Goal: Task Accomplishment & Management: Manage account settings

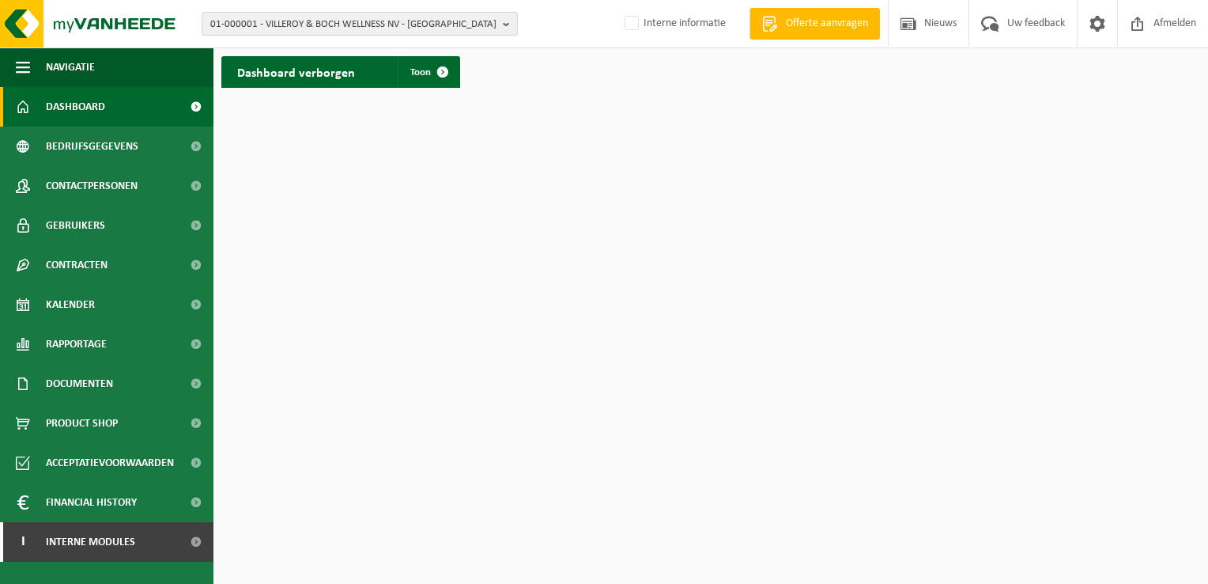
click at [326, 18] on span "01-000001 - VILLEROY & BOCH WELLNESS NV - [GEOGRAPHIC_DATA]" at bounding box center [353, 25] width 286 height 24
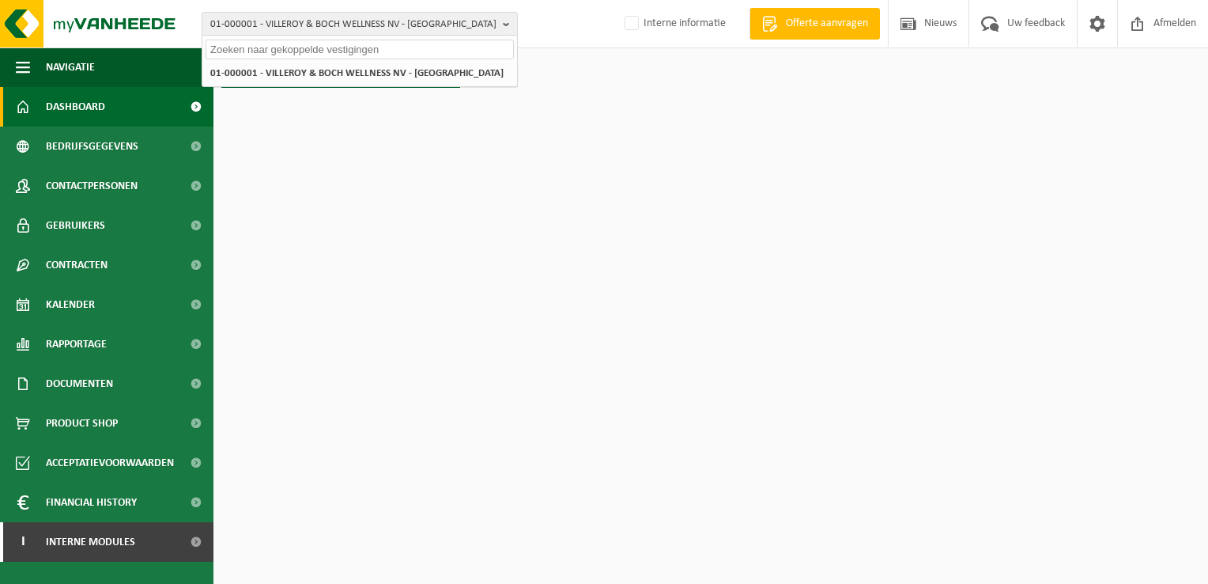
paste input "10-920322"
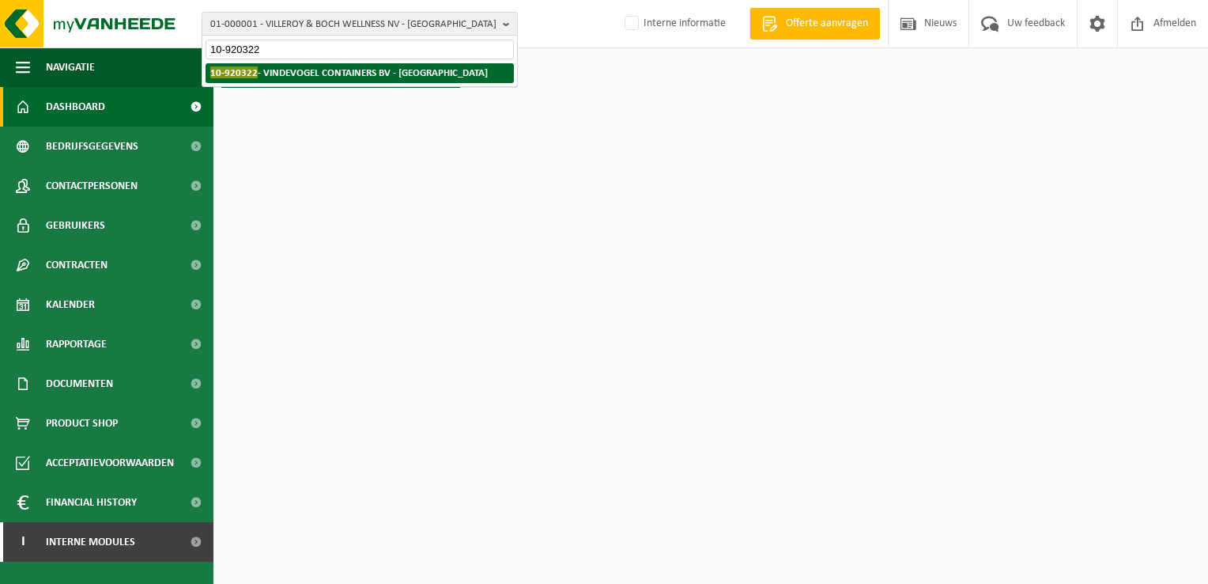
type input "10-920322"
click at [295, 77] on strong "10-920322 - VINDEVOGEL CONTAINERS BV - [GEOGRAPHIC_DATA]" at bounding box center [349, 72] width 278 height 12
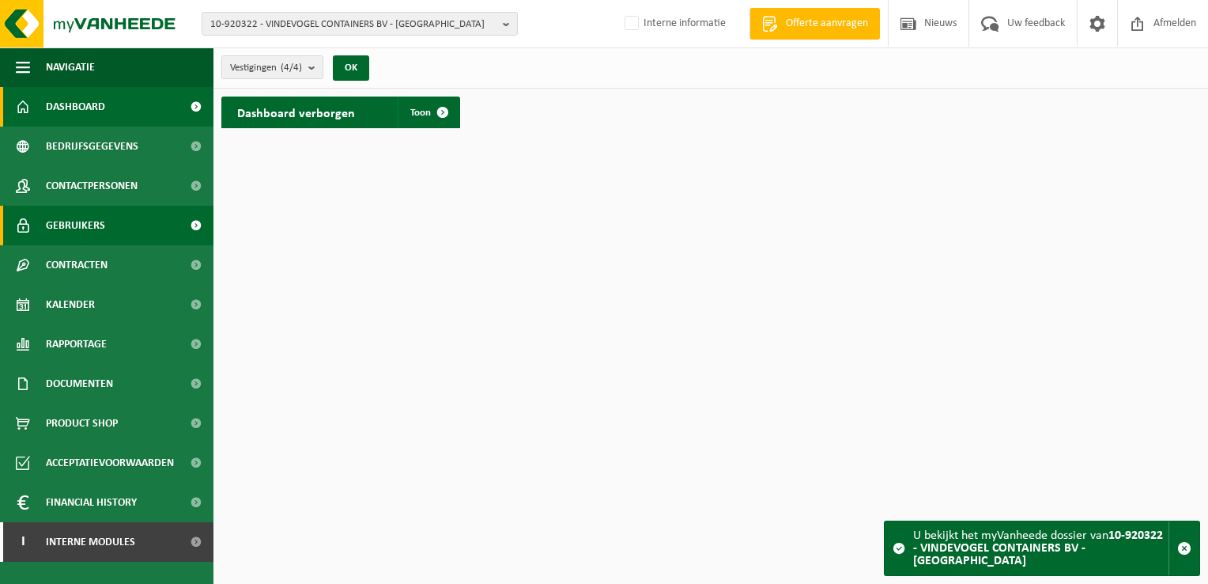
click at [116, 225] on link "Gebruikers" at bounding box center [107, 226] width 214 height 40
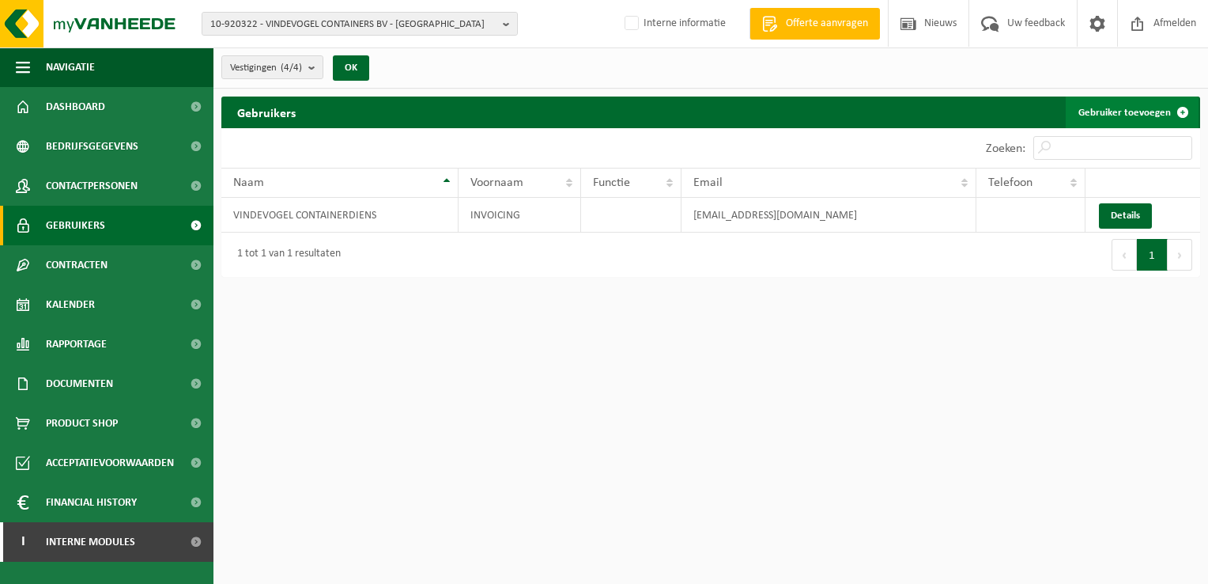
click at [1127, 110] on link "Gebruiker toevoegen" at bounding box center [1132, 112] width 133 height 32
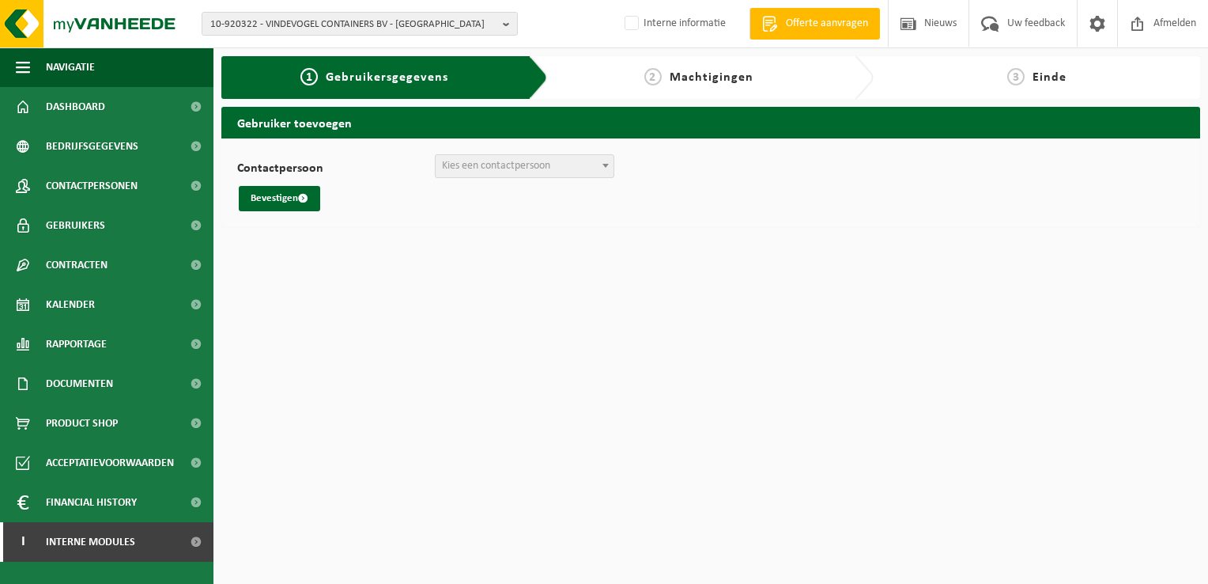
click at [539, 162] on span "Kies een contactpersoon" at bounding box center [496, 166] width 108 height 12
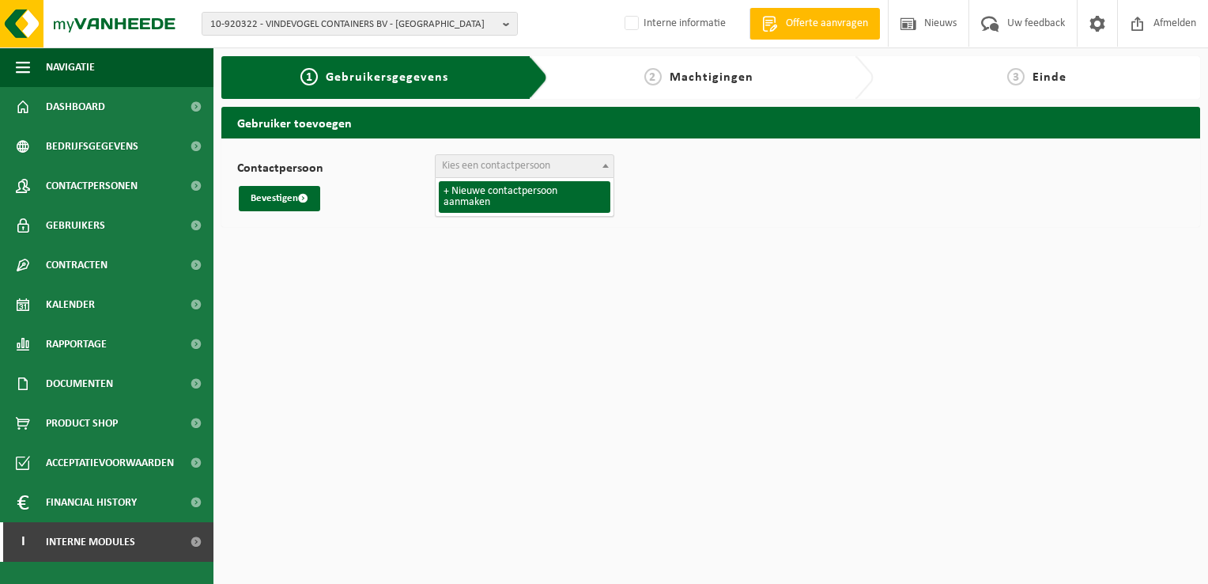
drag, startPoint x: 769, startPoint y: 239, endPoint x: 740, endPoint y: 244, distance: 28.9
click at [769, 239] on html "10-920322 - VINDEVOGEL CONTAINERS BV - [GEOGRAPHIC_DATA] 10-920322 - VINDEVOGEL…" at bounding box center [604, 292] width 1208 height 584
drag, startPoint x: 686, startPoint y: 248, endPoint x: 658, endPoint y: 267, distance: 34.7
click at [674, 258] on html "10-920322 - VINDEVOGEL CONTAINERS BV - [GEOGRAPHIC_DATA] 10-920322 - VINDEVOGEL…" at bounding box center [604, 292] width 1208 height 584
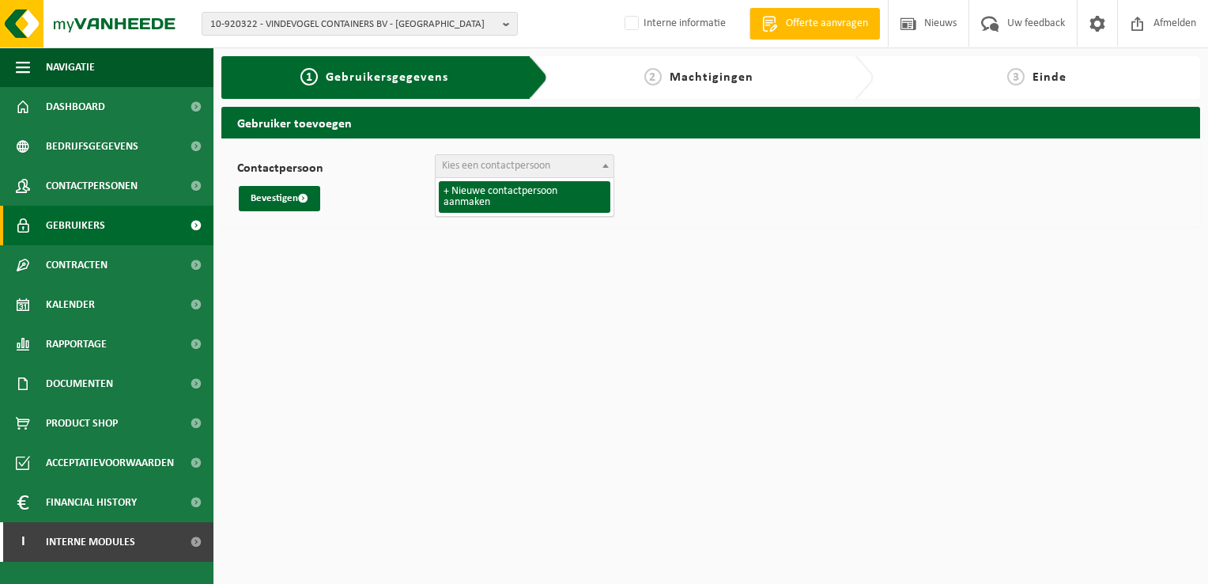
click at [118, 233] on link "Gebruikers" at bounding box center [107, 226] width 214 height 40
